Goal: Task Accomplishment & Management: Use online tool/utility

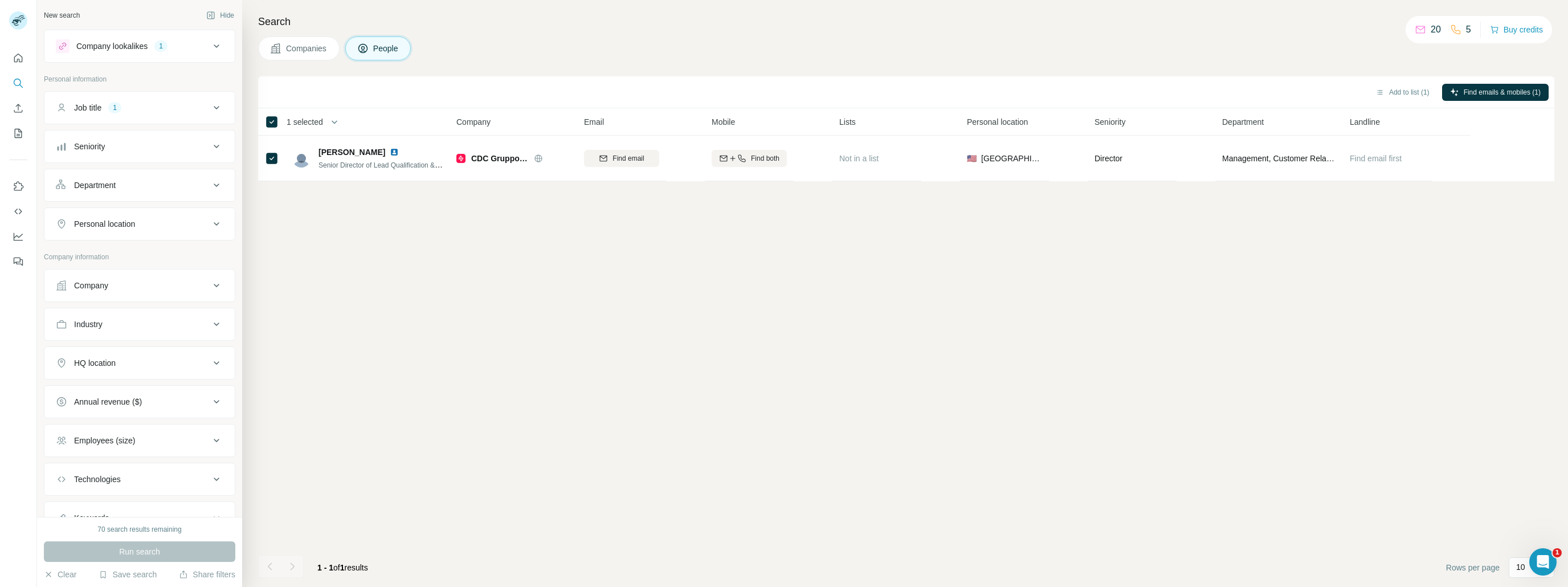
click at [162, 37] on button "Company lookalikes 1" at bounding box center [140, 45] width 191 height 28
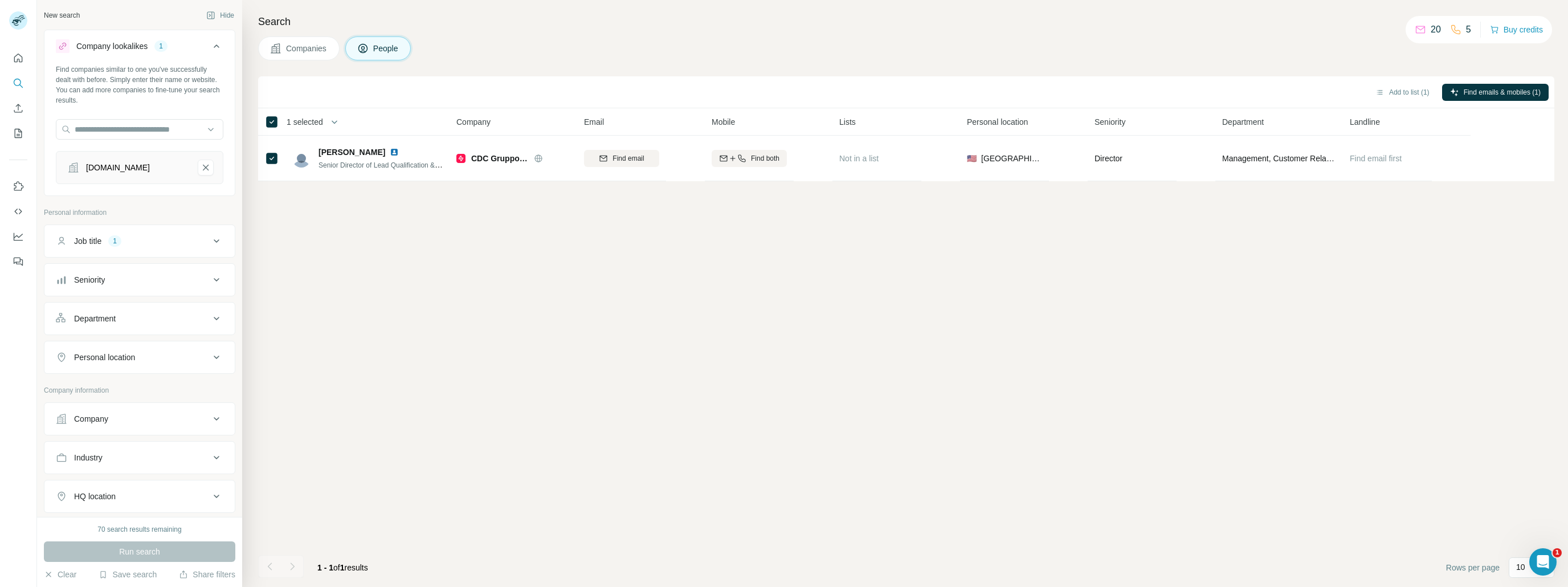
click at [162, 37] on button "Company lookalikes 1" at bounding box center [140, 48] width 191 height 32
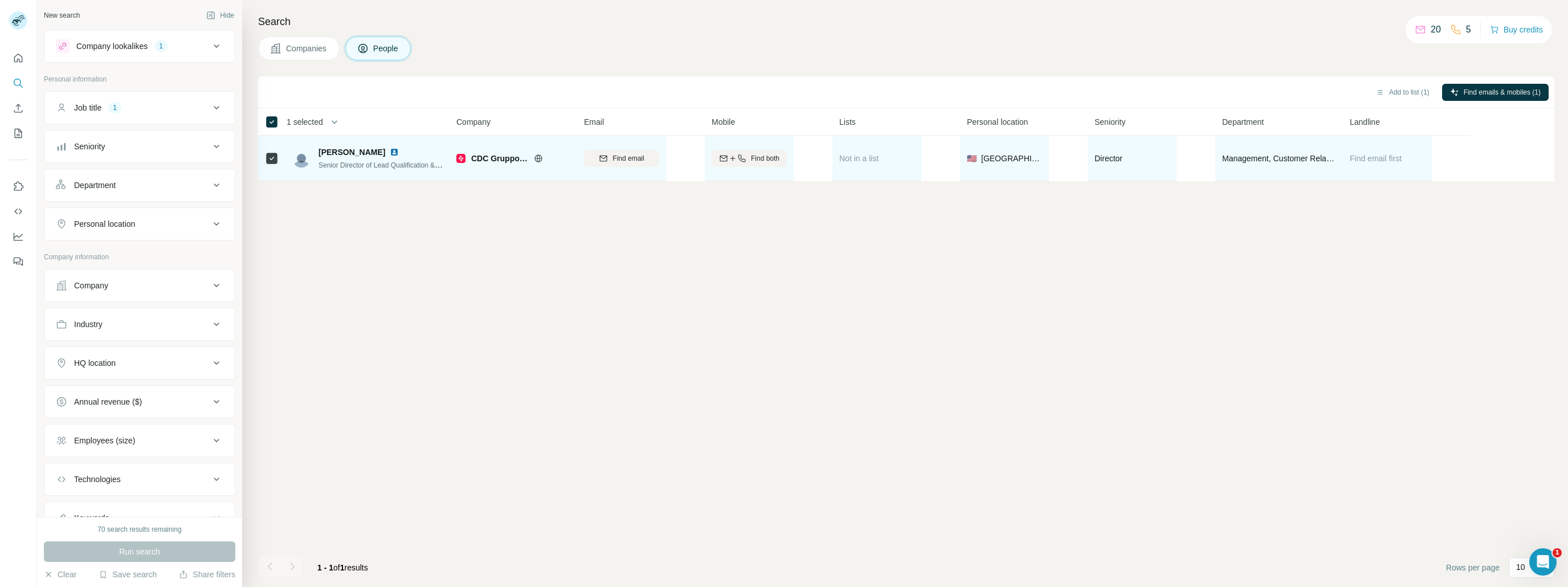
click at [501, 157] on span "CDC Gruppo Affidea" at bounding box center [500, 158] width 57 height 12
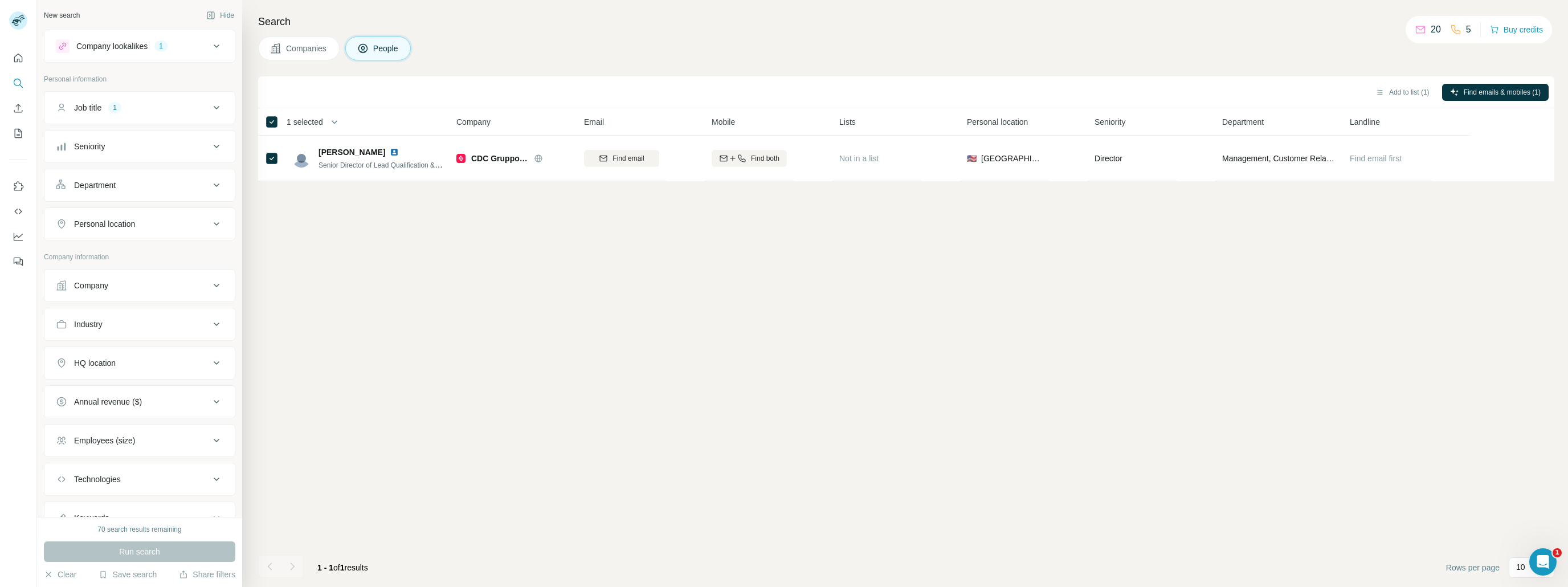
click at [190, 54] on button "Company lookalikes 1" at bounding box center [140, 45] width 191 height 28
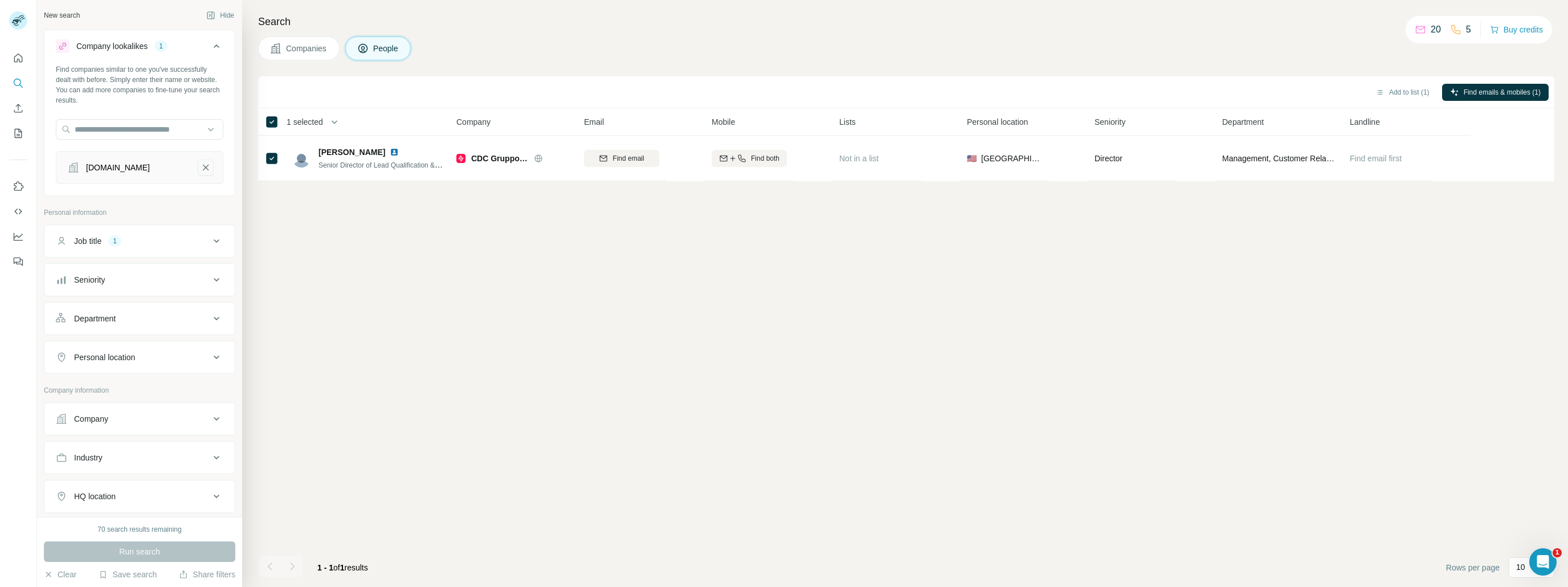
click at [200, 162] on icon "bit.ly-remove-button" at bounding box center [206, 167] width 11 height 12
click at [151, 191] on div "Job title 1" at bounding box center [133, 196] width 154 height 12
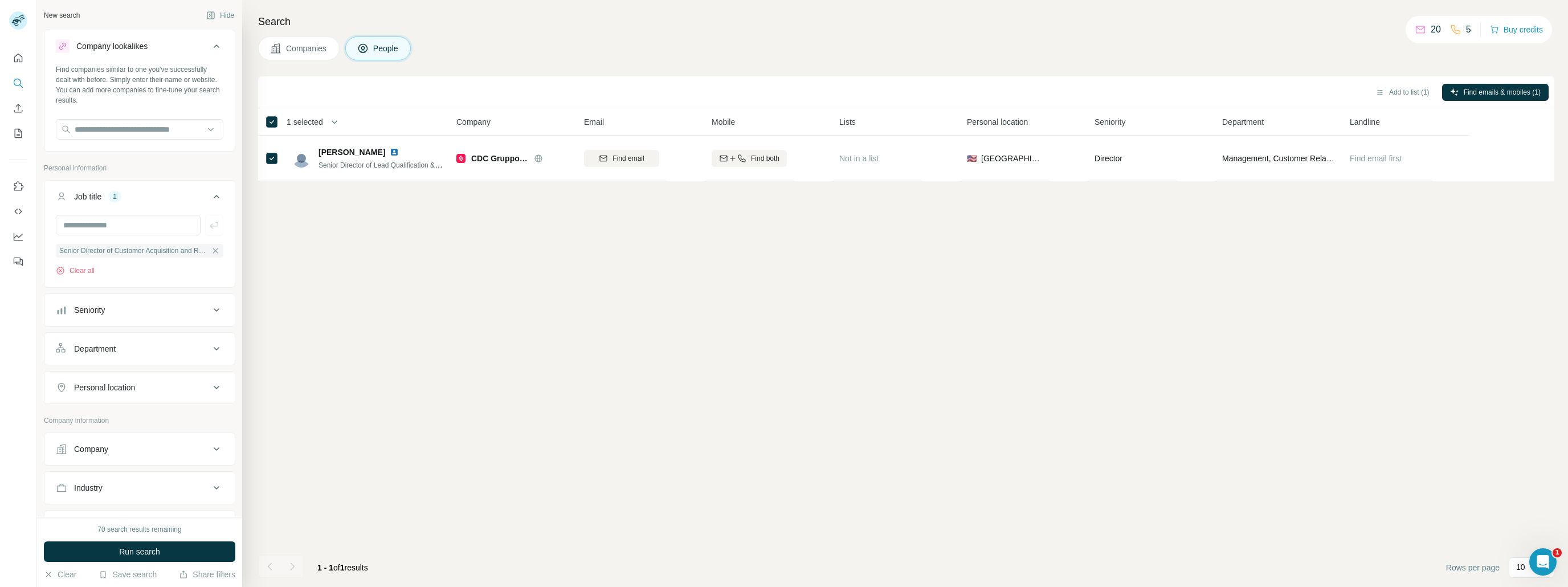
click at [151, 191] on div "Job title 1" at bounding box center [133, 196] width 154 height 12
click at [166, 557] on button "Run search" at bounding box center [139, 551] width 192 height 20
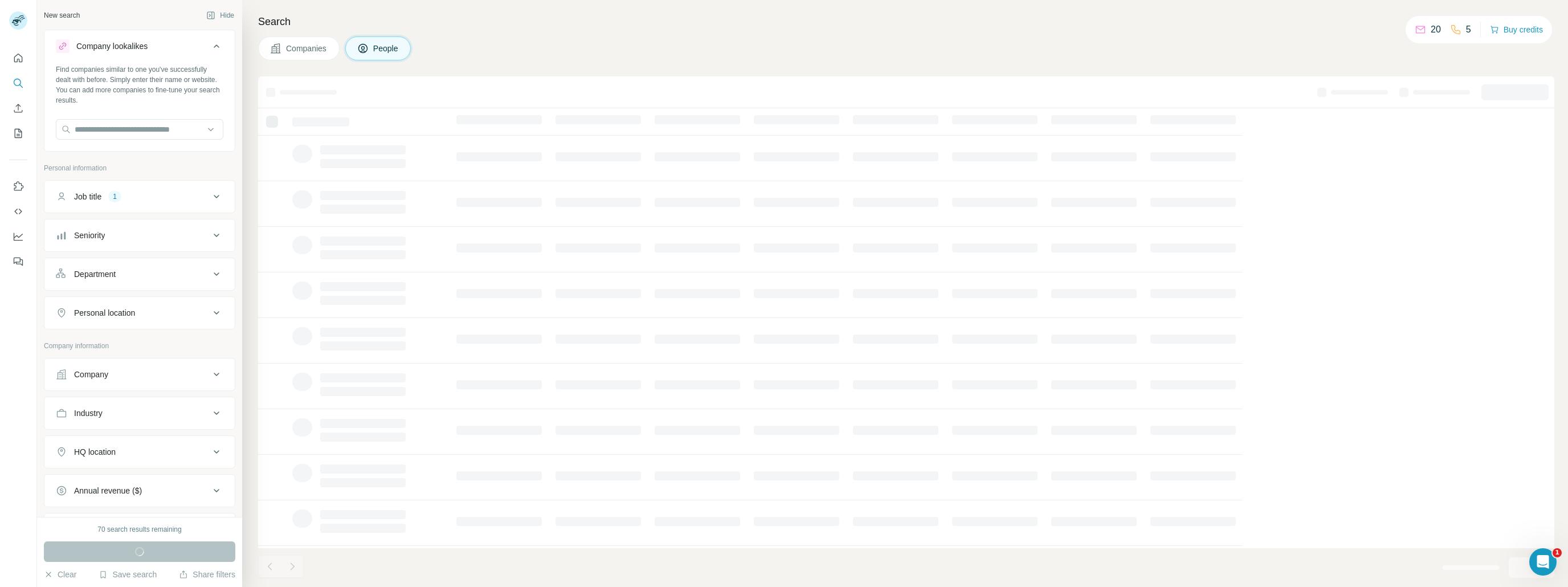
click at [108, 199] on div "Job title 1" at bounding box center [133, 196] width 154 height 12
click at [153, 202] on button "Job title 1" at bounding box center [140, 199] width 191 height 32
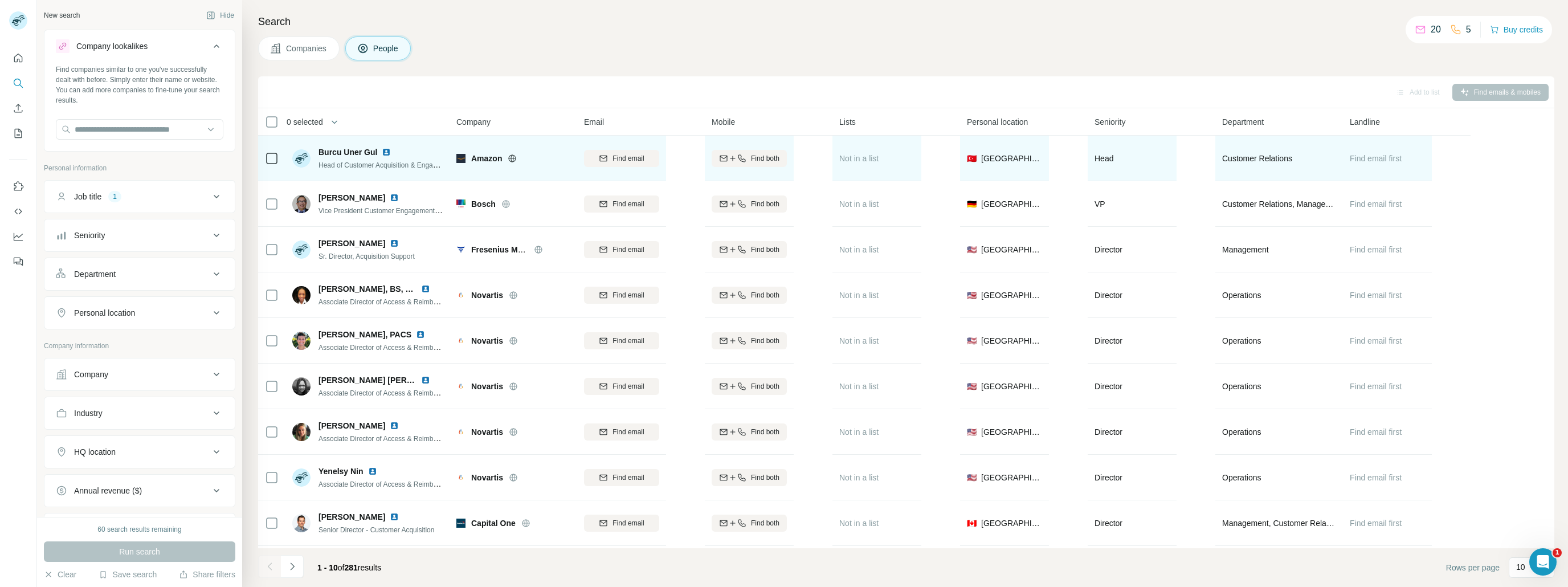
click at [1390, 160] on span "Find email first" at bounding box center [1376, 159] width 52 height 9
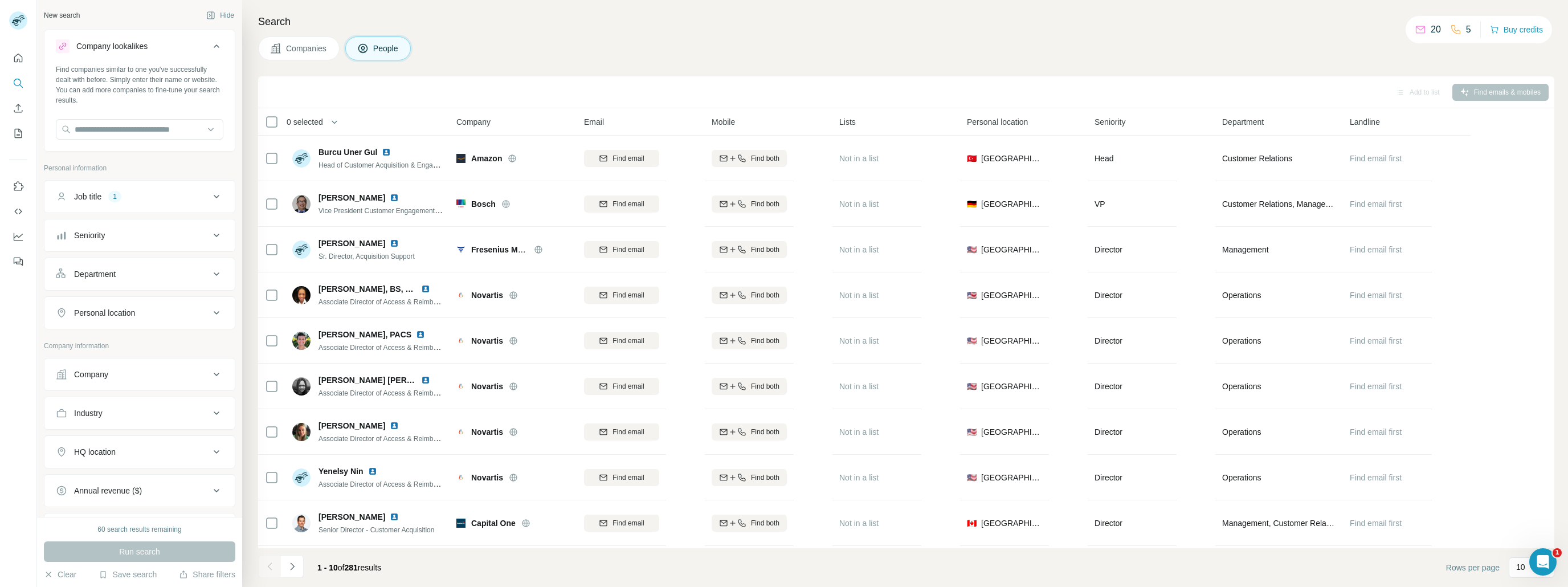
click at [170, 307] on div "Personal location" at bounding box center [133, 313] width 154 height 12
click at [148, 340] on input "text" at bounding box center [140, 341] width 167 height 20
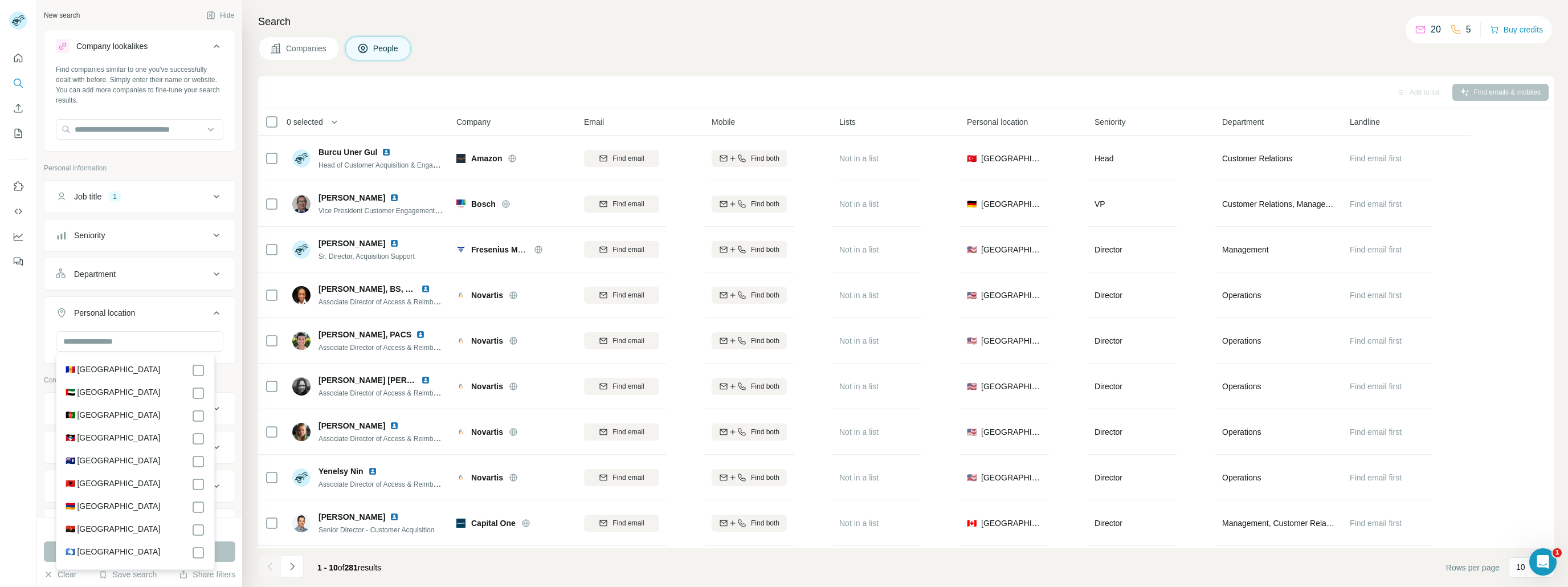
click at [144, 314] on div "Personal location" at bounding box center [133, 313] width 154 height 12
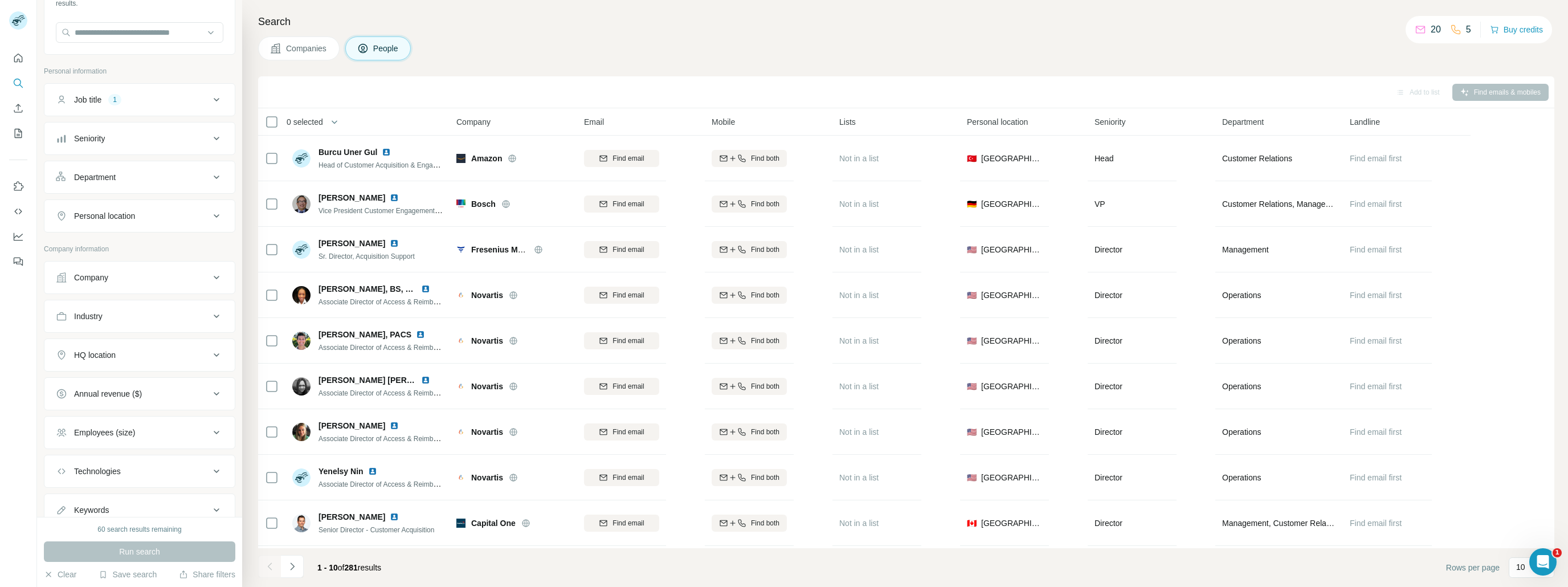
scroll to position [135, 0]
click at [132, 320] on div "HQ location" at bounding box center [133, 316] width 154 height 12
click at [123, 339] on input "text" at bounding box center [140, 345] width 167 height 20
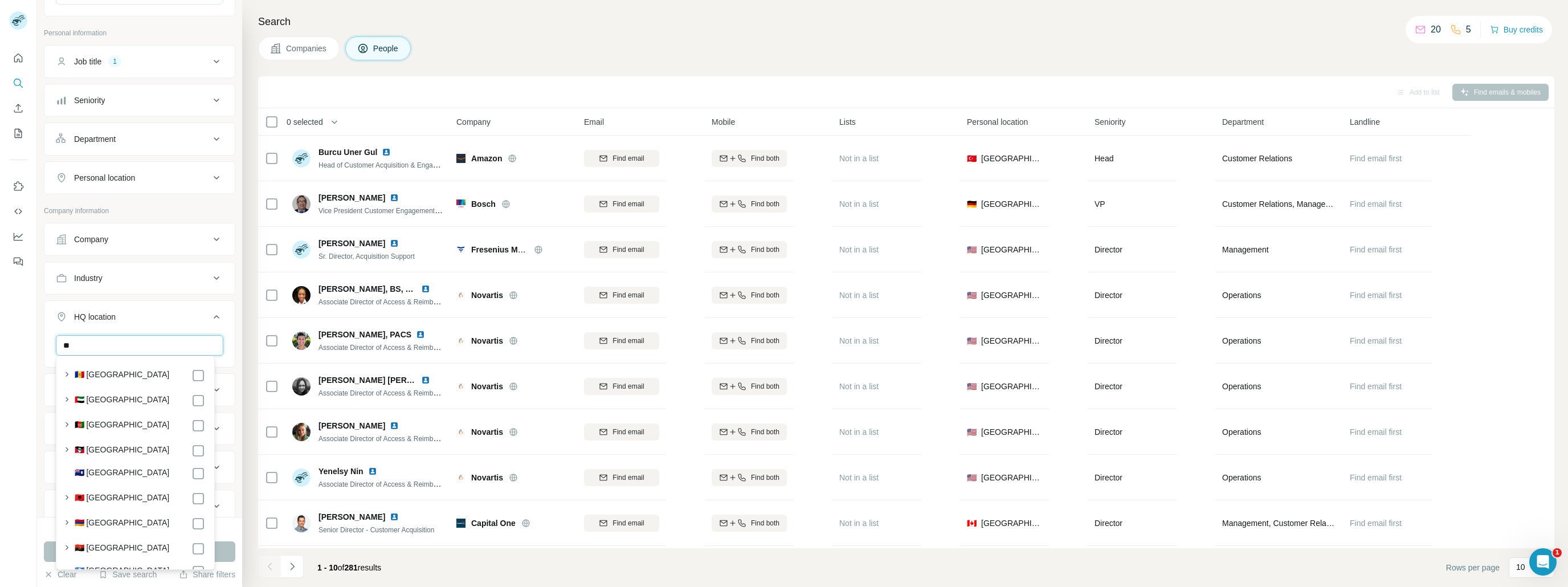
type input "*"
type input "****"
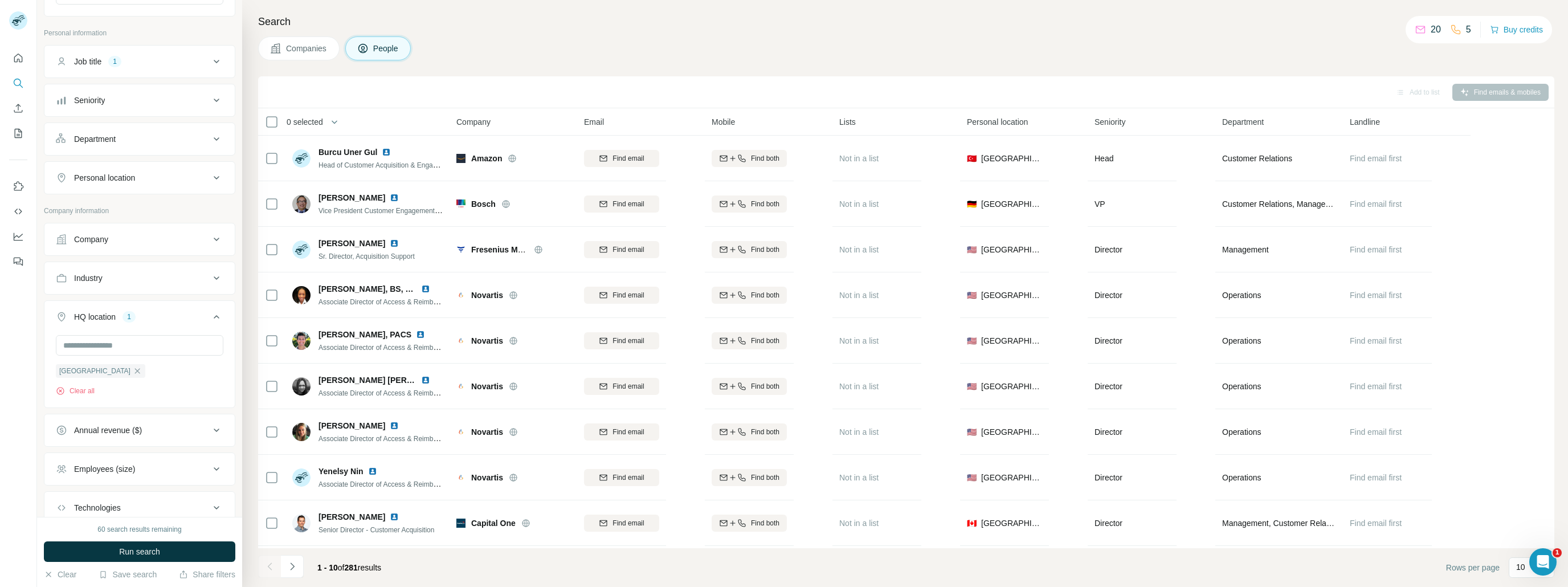
click at [156, 321] on button "HQ location 1" at bounding box center [140, 319] width 191 height 32
click at [116, 556] on button "Run search" at bounding box center [139, 551] width 192 height 20
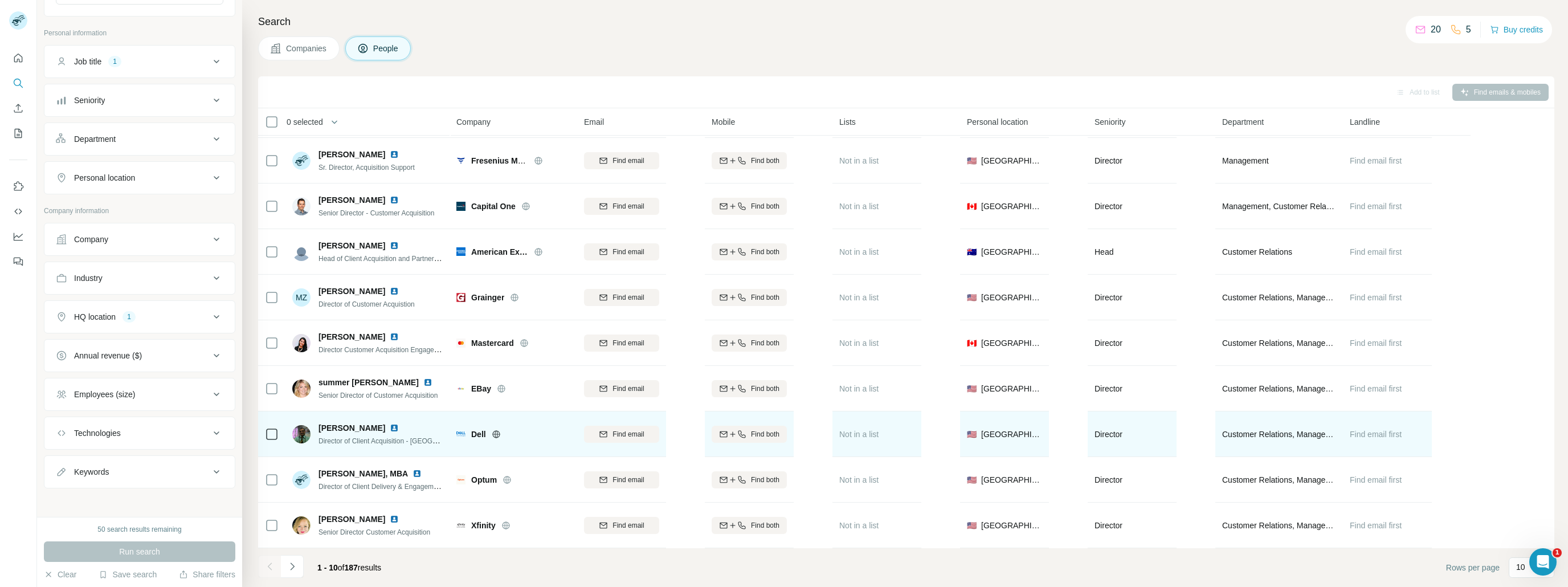
scroll to position [48, 0]
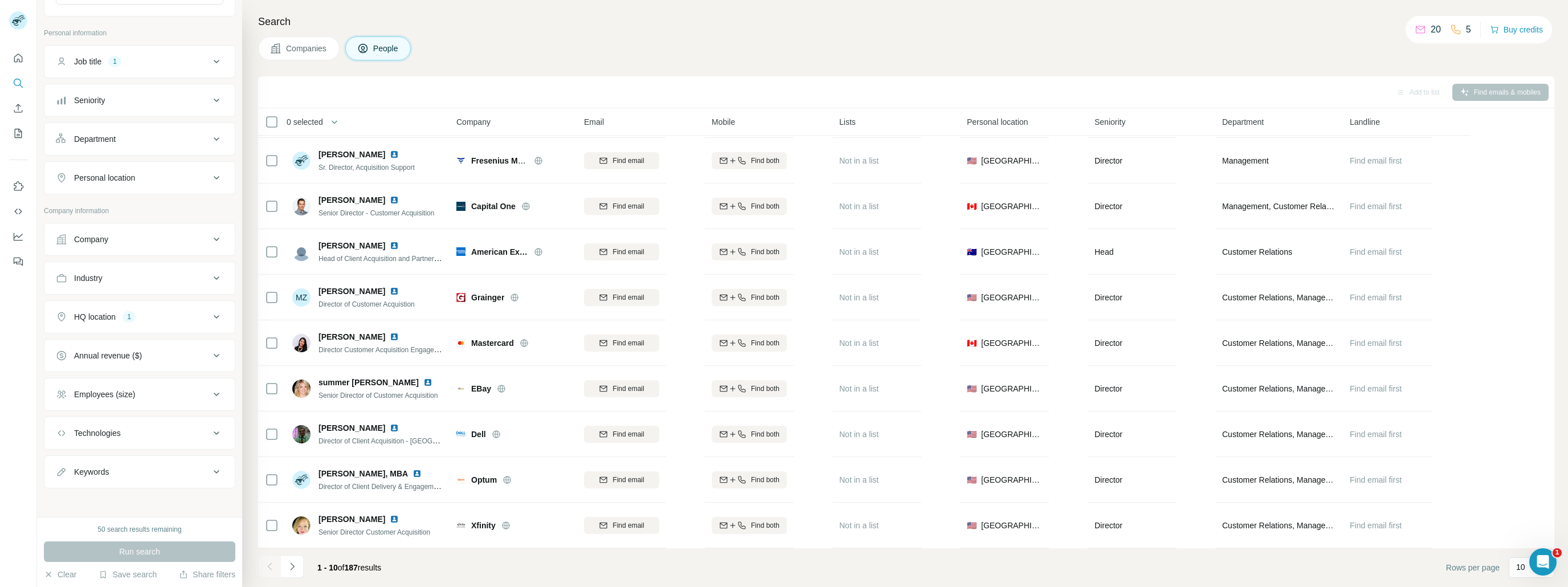
click at [123, 352] on div "Annual revenue ($)" at bounding box center [108, 355] width 68 height 12
click at [64, 405] on icon at bounding box center [62, 401] width 13 height 13
click at [155, 549] on span "Run search" at bounding box center [140, 551] width 41 height 12
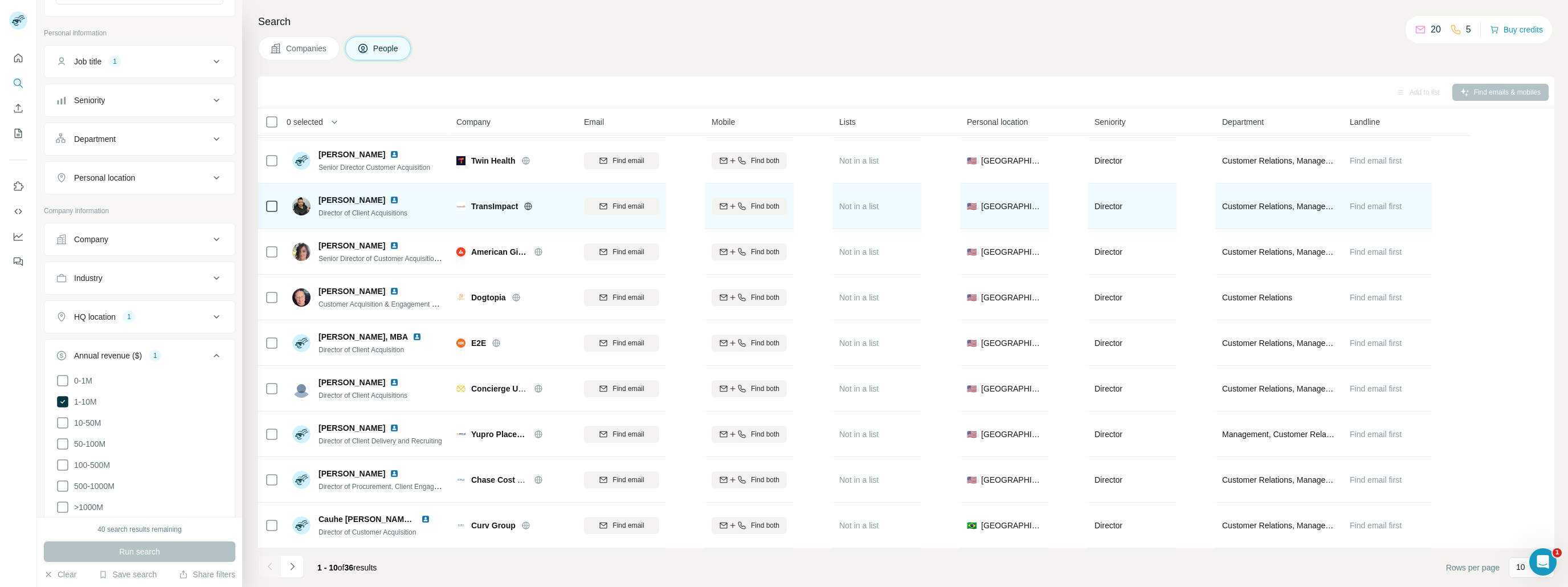
click at [321, 200] on div "Joseph Perez Director of Client Acquisitions" at bounding box center [366, 206] width 94 height 24
click at [389, 195] on img at bounding box center [394, 200] width 9 height 9
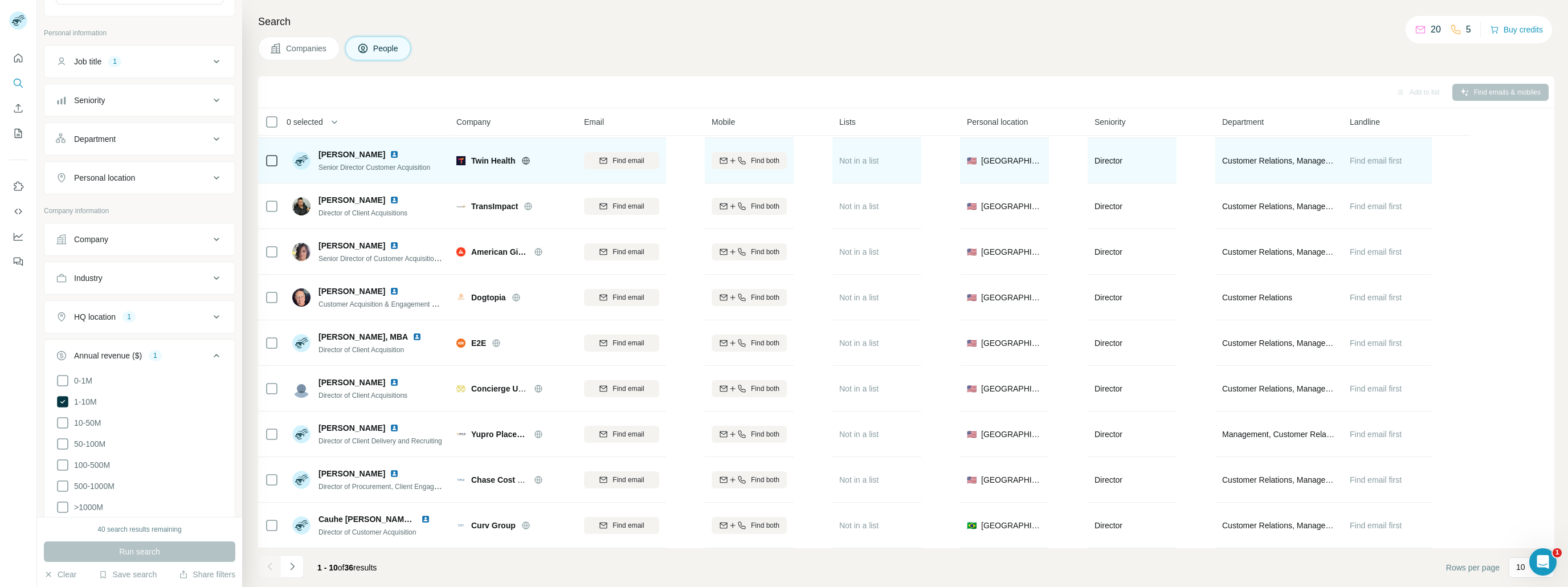
click at [389, 150] on img at bounding box center [394, 154] width 9 height 9
